Goal: Complete application form

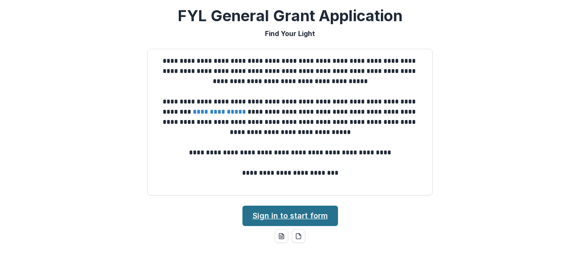
click at [302, 223] on link "Sign in to start form" at bounding box center [290, 216] width 96 height 20
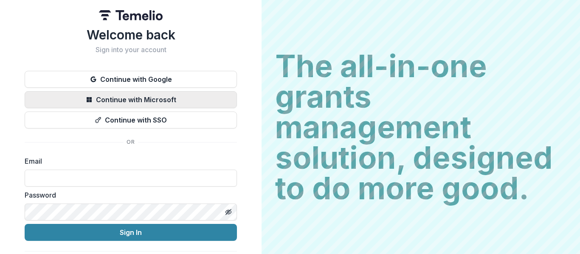
click at [153, 98] on button "Continue with Microsoft" at bounding box center [131, 99] width 212 height 17
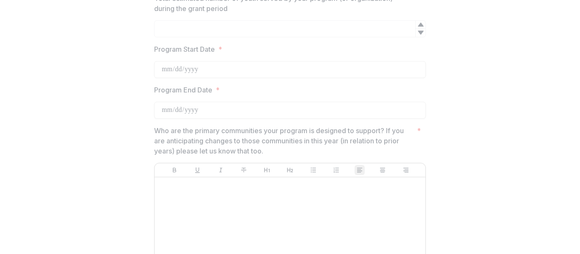
scroll to position [1573, 0]
